Goal: Task Accomplishment & Management: Manage account settings

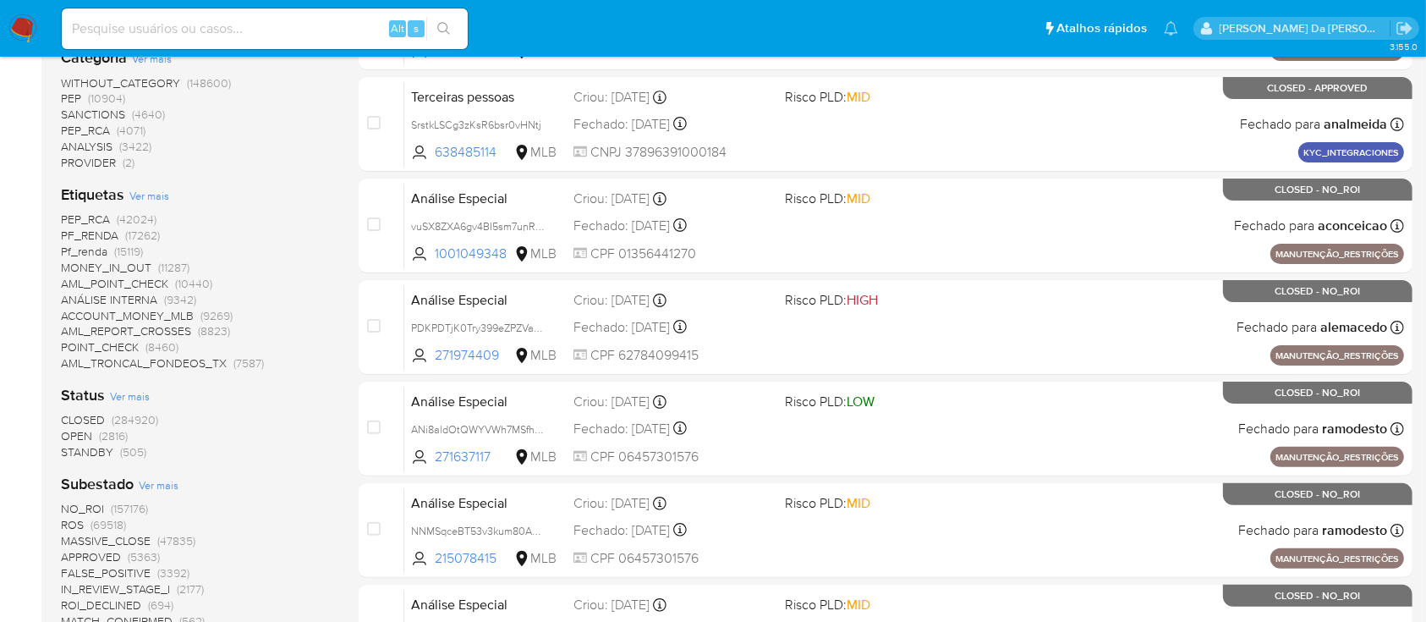
scroll to position [451, 0]
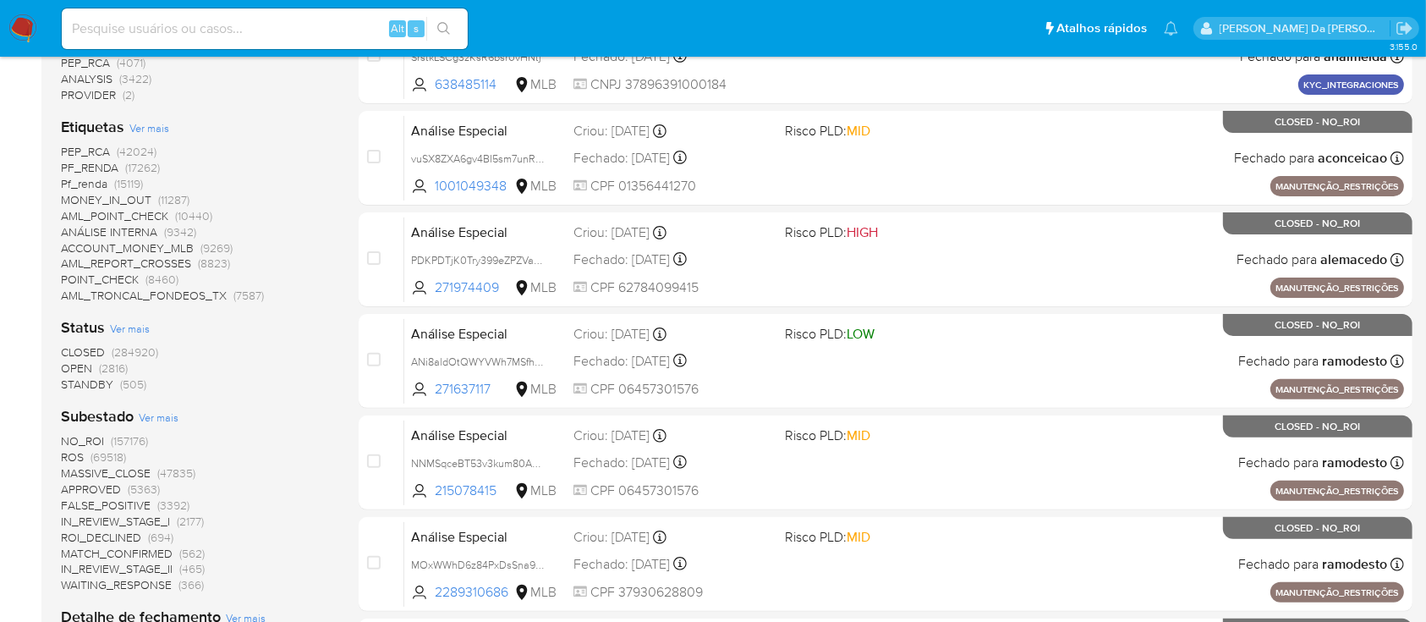
click at [107, 364] on span "(2816)" at bounding box center [113, 368] width 29 height 17
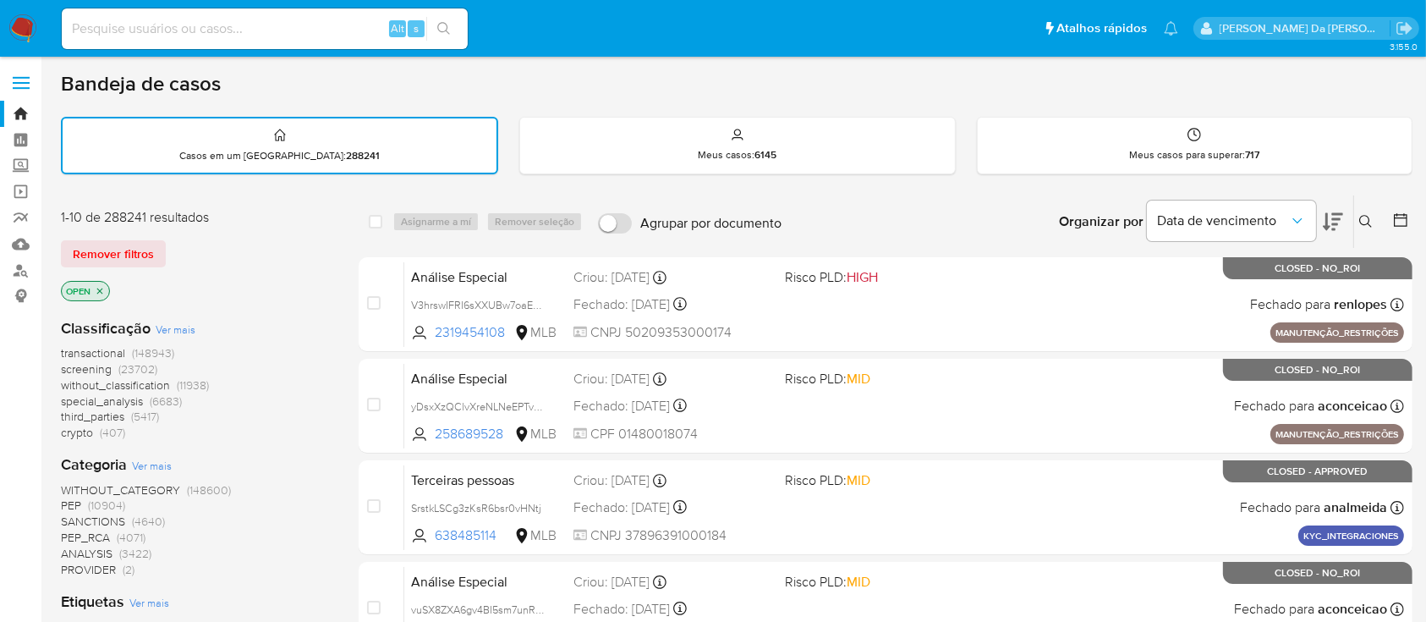
click at [102, 286] on icon "close-filter" at bounding box center [100, 291] width 10 height 10
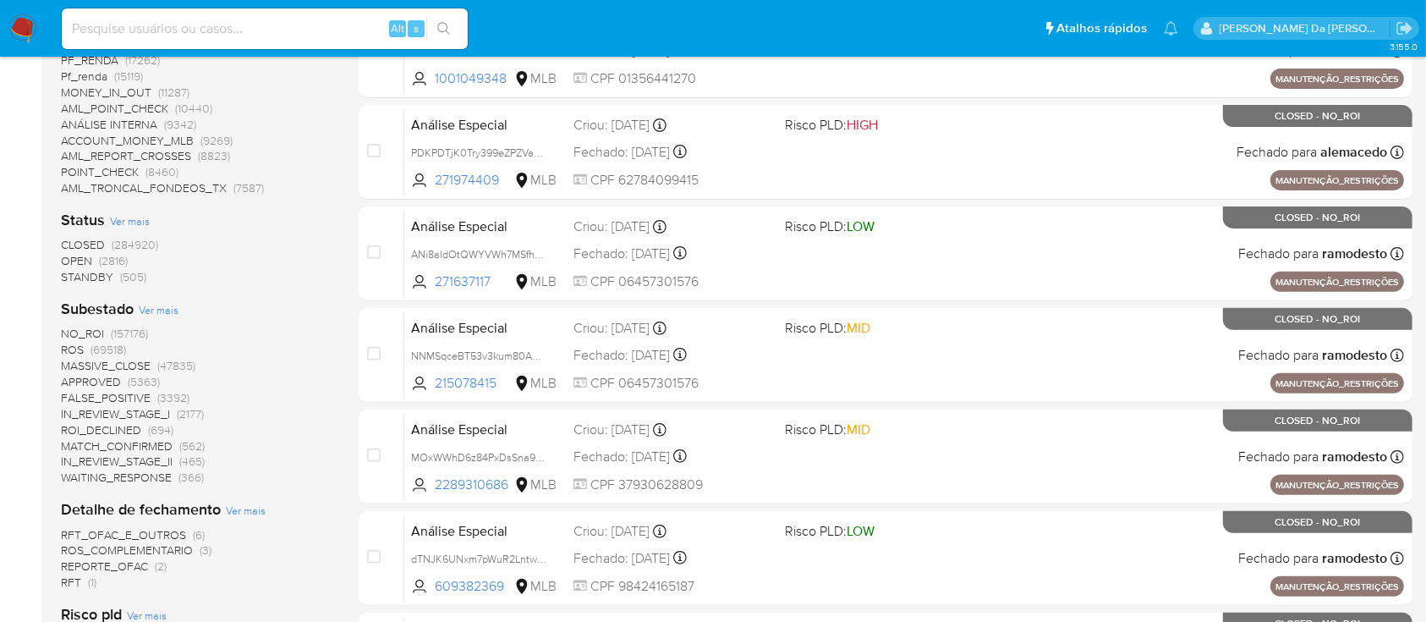
scroll to position [563, 0]
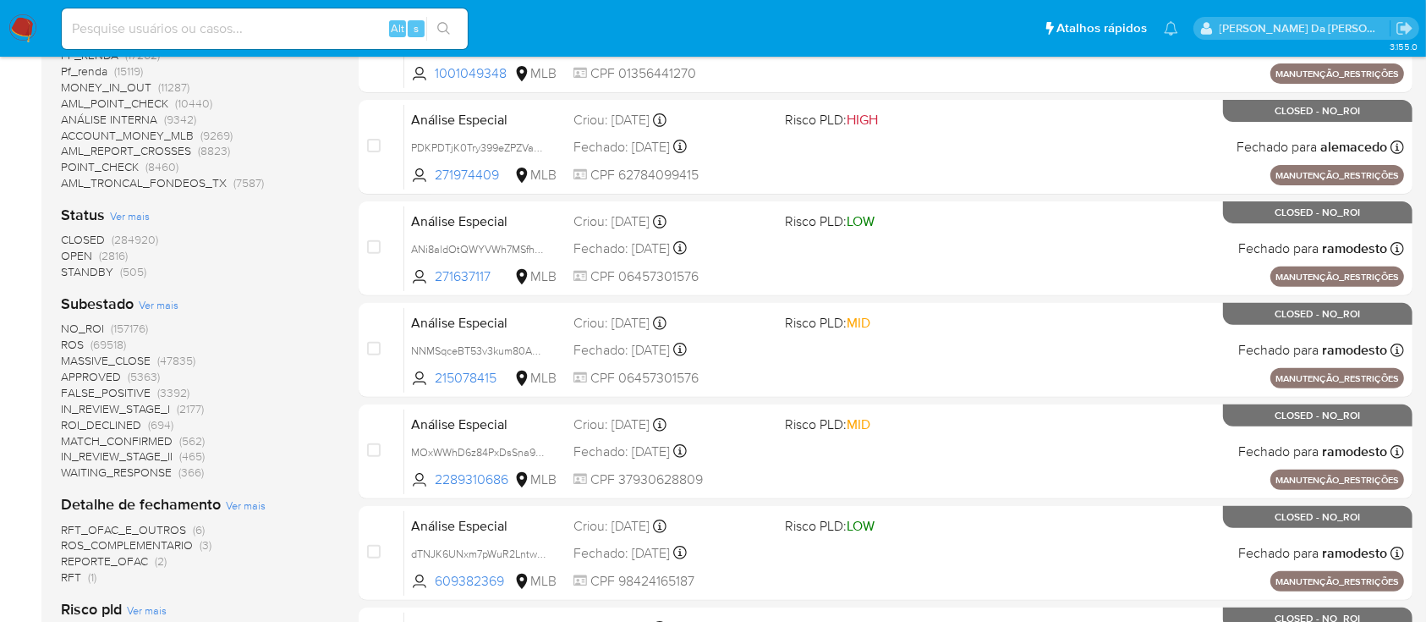
click at [95, 255] on span "OPEN (2816)" at bounding box center [94, 256] width 67 height 16
